Goal: Transaction & Acquisition: Purchase product/service

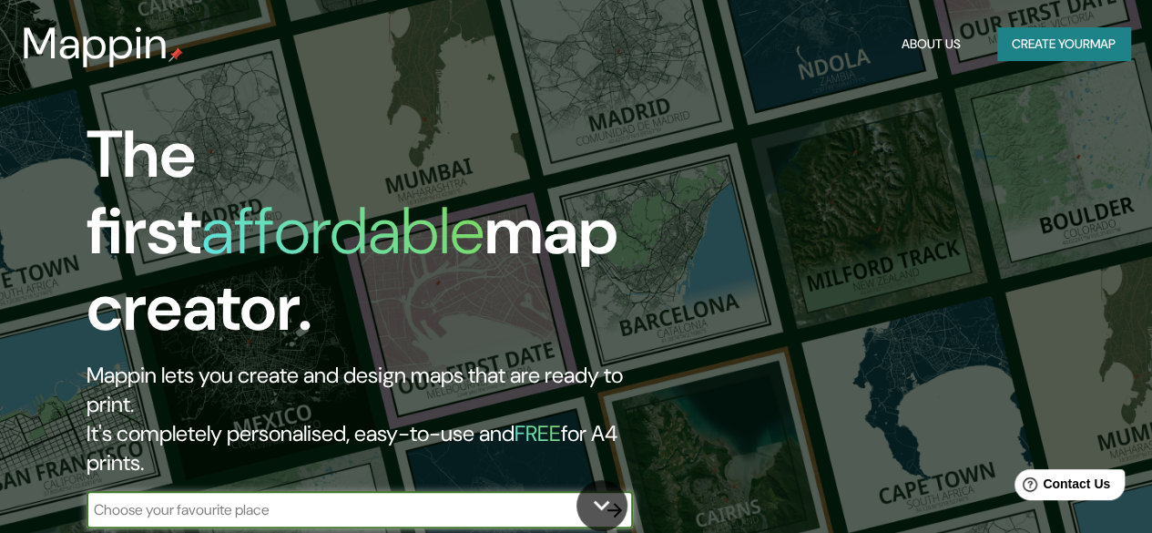
scroll to position [333, 0]
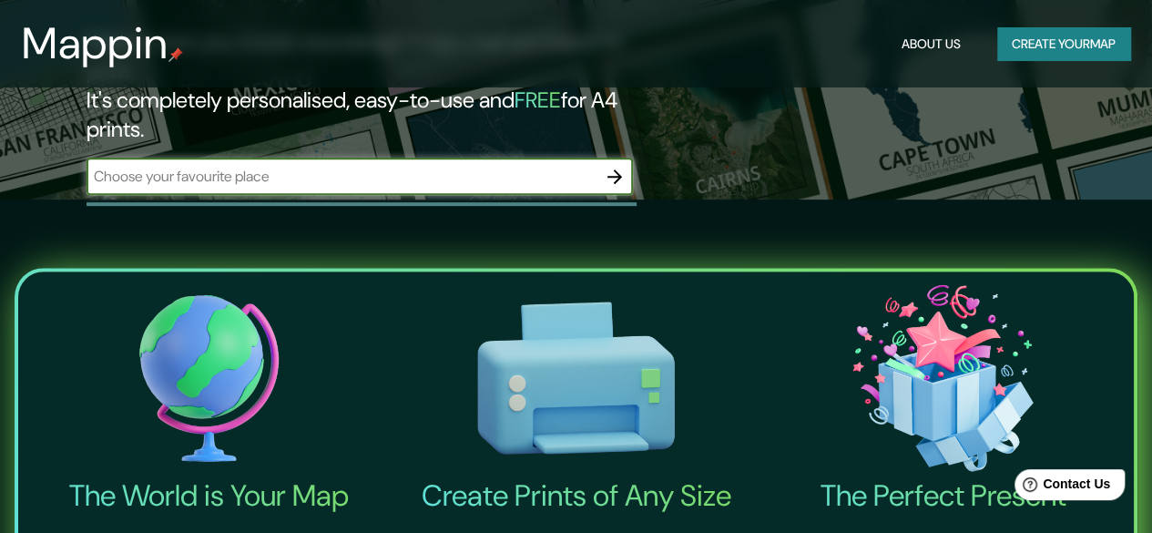
click at [419, 166] on input "text" at bounding box center [342, 176] width 510 height 21
type input "VALPARAISO, [GEOGRAPHIC_DATA]"
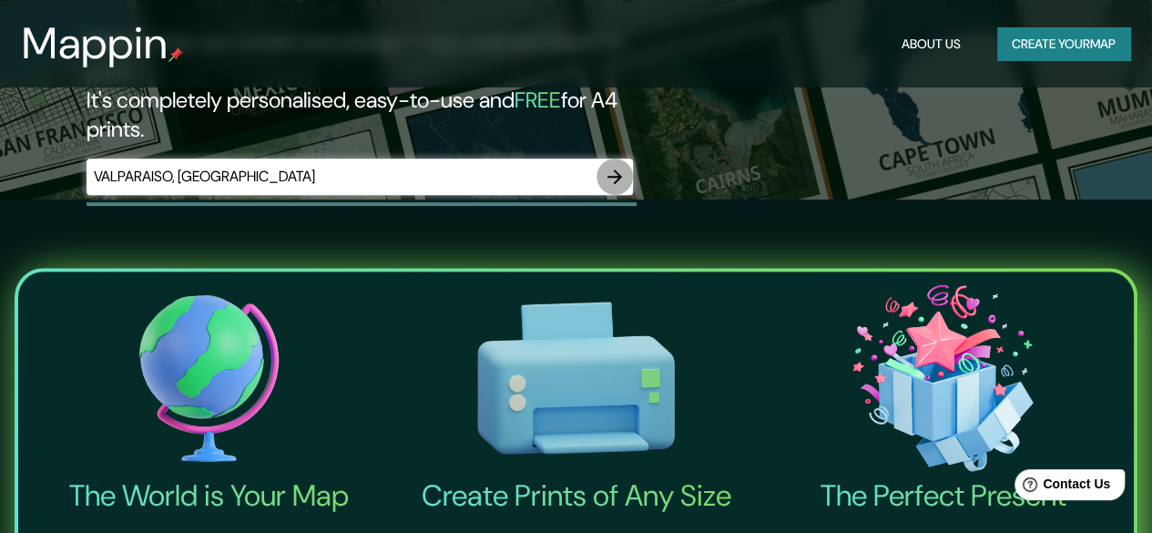
click at [616, 169] on icon "button" at bounding box center [614, 176] width 15 height 15
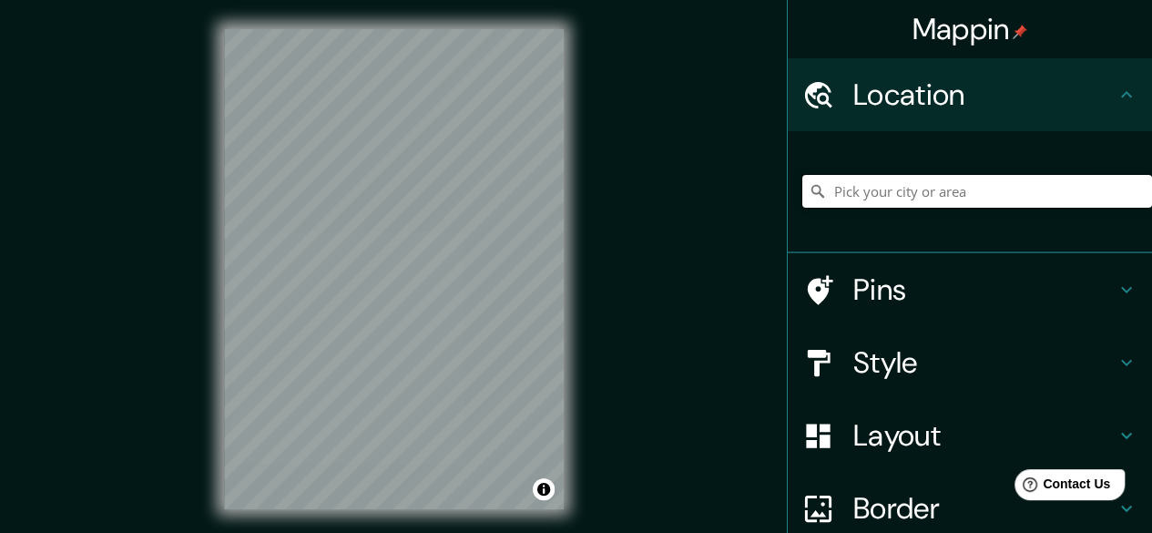
click at [892, 195] on input "Pick your city or area" at bounding box center [977, 191] width 350 height 33
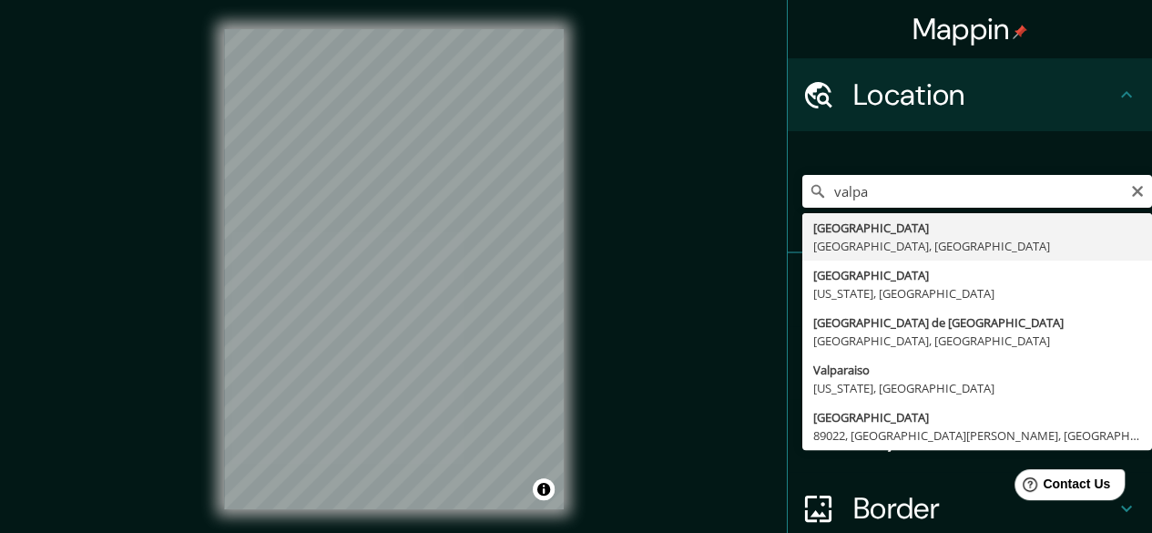
type input "[GEOGRAPHIC_DATA], [GEOGRAPHIC_DATA], [GEOGRAPHIC_DATA]"
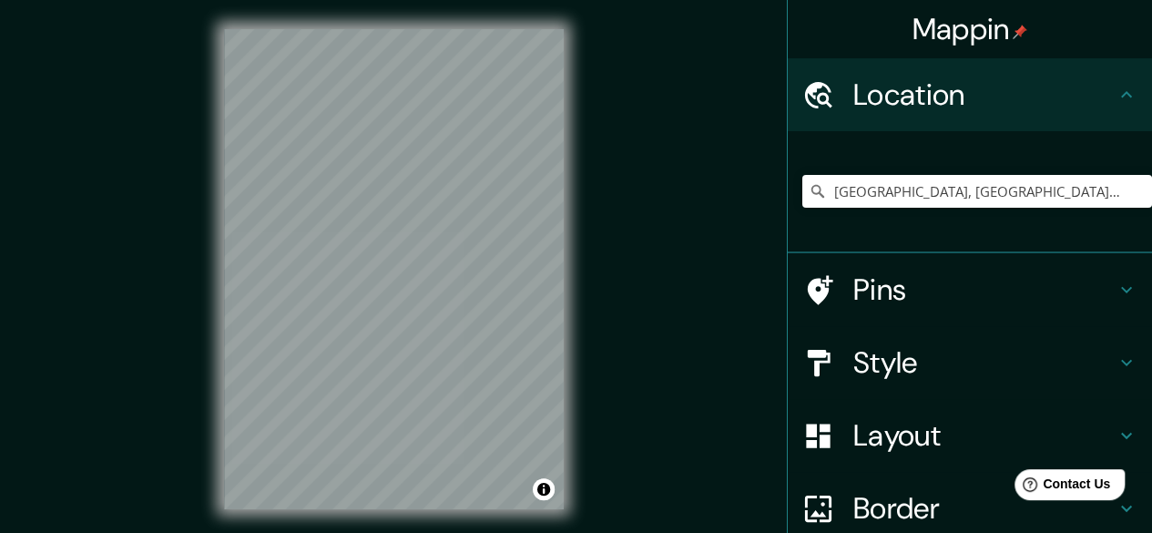
click at [906, 284] on h4 "Pins" at bounding box center [984, 289] width 262 height 36
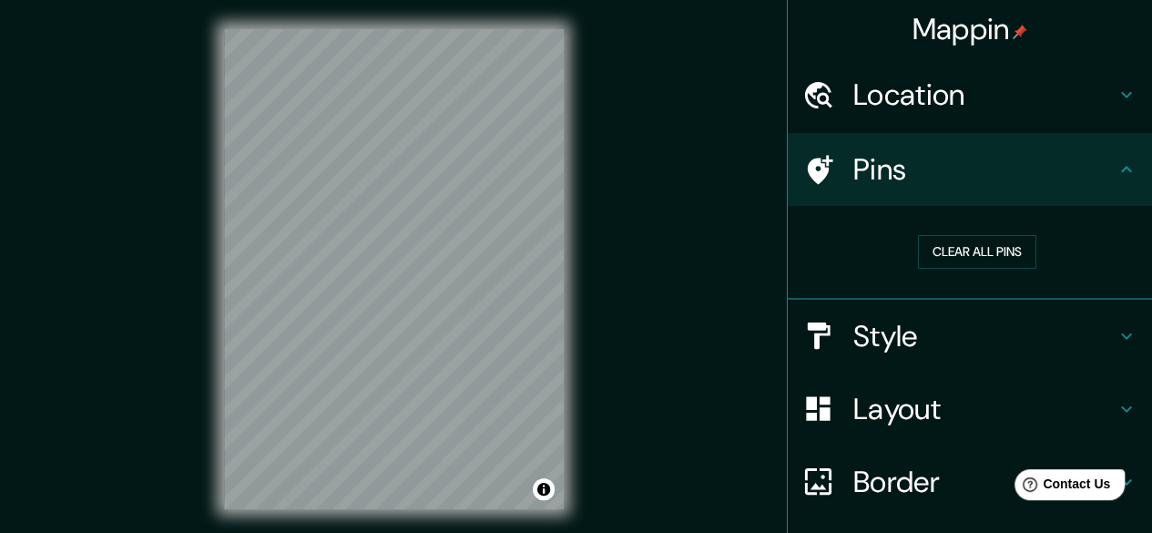
click at [858, 346] on h4 "Style" at bounding box center [984, 336] width 262 height 36
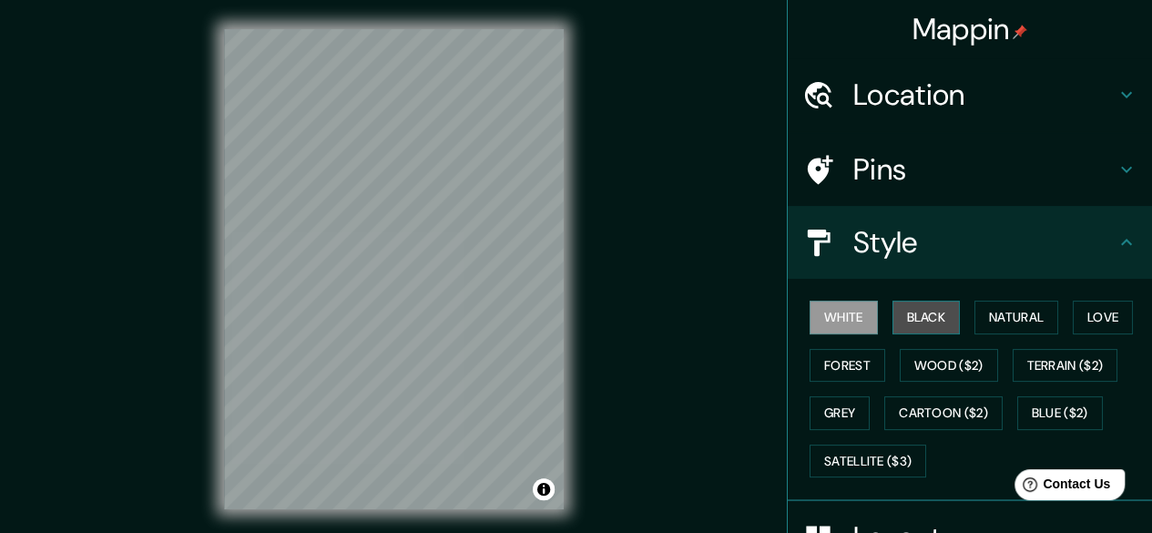
click at [921, 310] on button "Black" at bounding box center [926, 317] width 68 height 34
click at [825, 311] on button "White" at bounding box center [843, 317] width 68 height 34
click at [1011, 320] on button "Natural" at bounding box center [1016, 317] width 84 height 34
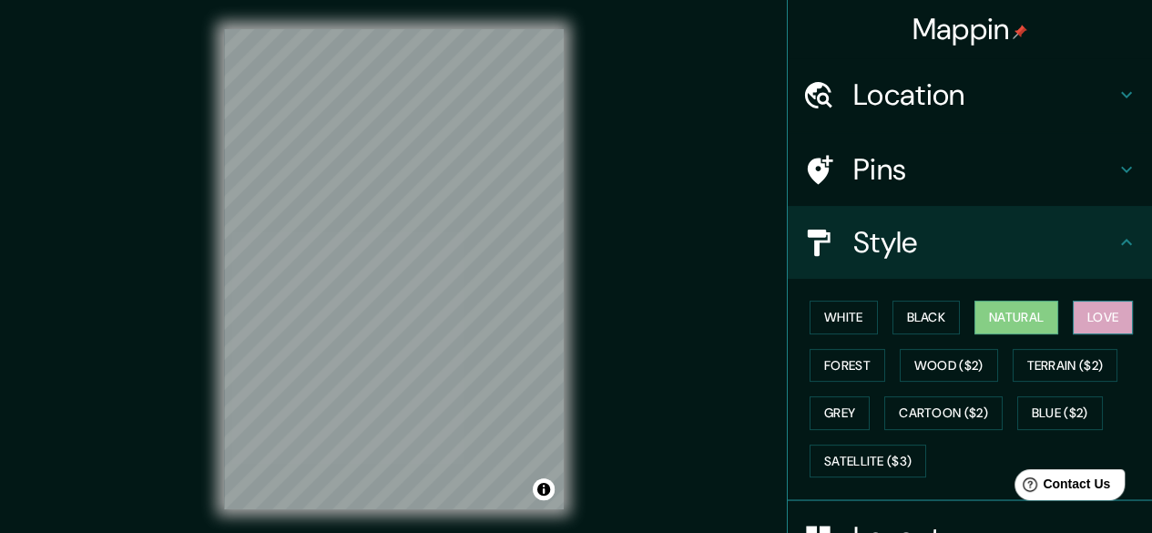
click at [1095, 309] on button "Love" at bounding box center [1103, 317] width 60 height 34
click at [819, 365] on button "Forest" at bounding box center [847, 366] width 76 height 34
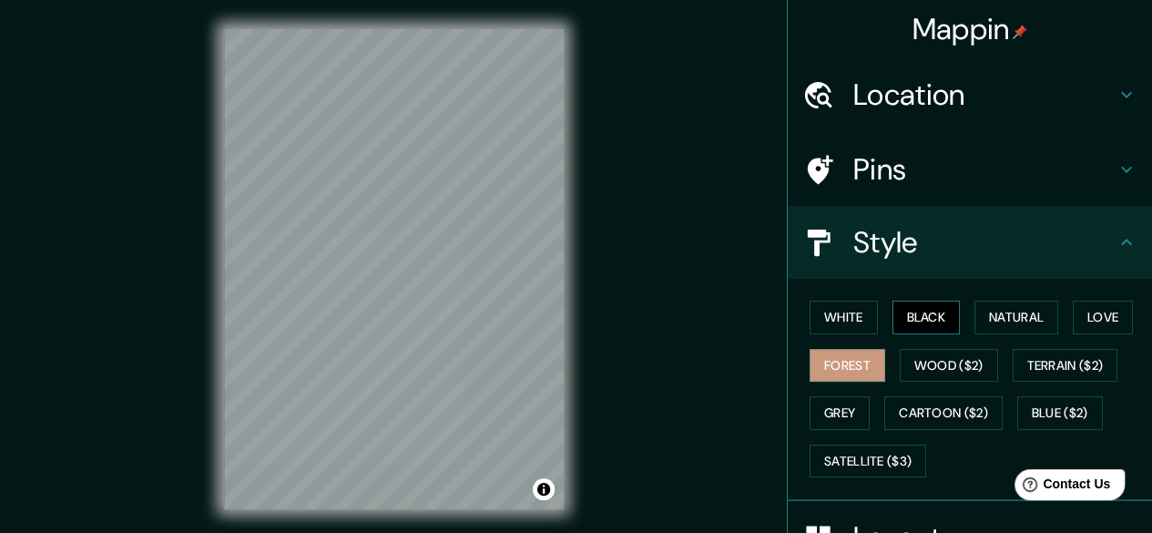
click at [905, 313] on button "Black" at bounding box center [926, 317] width 68 height 34
click at [835, 320] on button "White" at bounding box center [843, 317] width 68 height 34
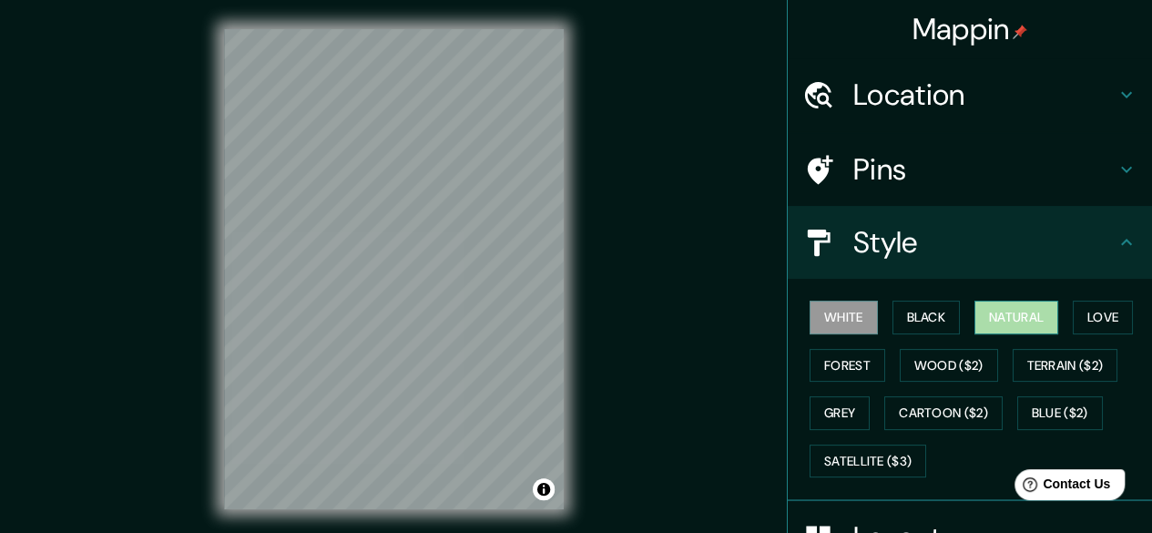
click at [1007, 317] on button "Natural" at bounding box center [1016, 317] width 84 height 34
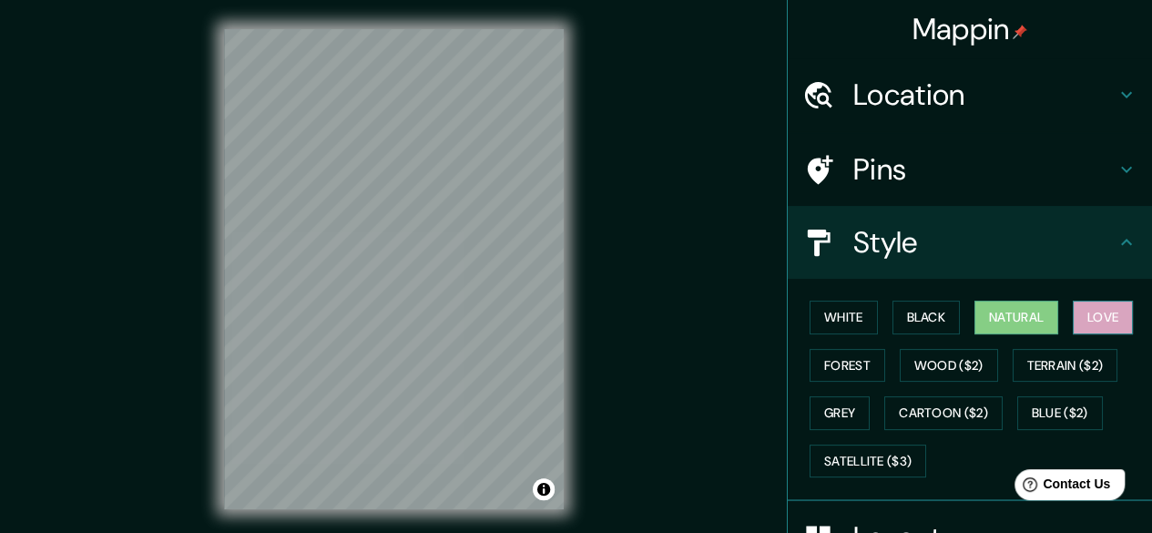
click at [1112, 312] on button "Love" at bounding box center [1103, 317] width 60 height 34
click at [821, 413] on button "Grey" at bounding box center [839, 413] width 60 height 34
